Goal: Task Accomplishment & Management: Manage account settings

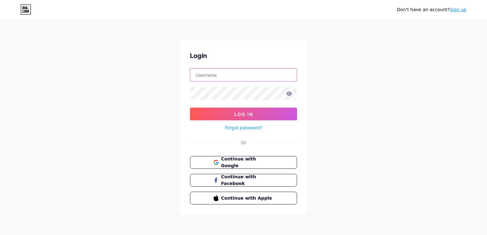
click at [228, 74] on input "text" at bounding box center [243, 75] width 106 height 13
click at [234, 72] on input "text" at bounding box center [243, 75] width 106 height 13
type input "nadimm"
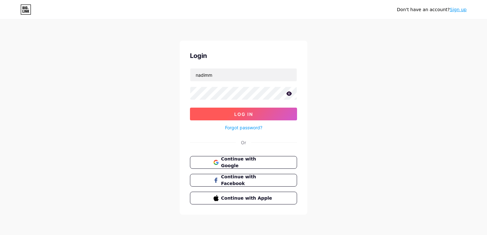
click at [251, 114] on span "Log In" at bounding box center [243, 114] width 19 height 5
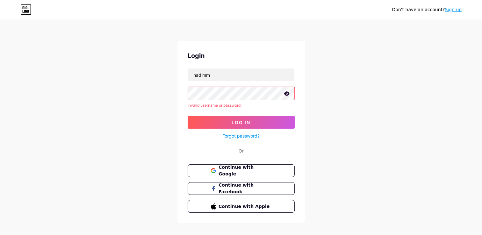
click at [286, 95] on icon at bounding box center [286, 93] width 5 height 4
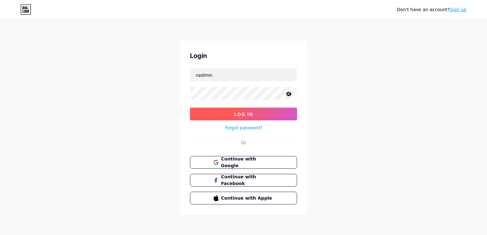
click at [235, 113] on span "Log In" at bounding box center [243, 114] width 19 height 5
